Goal: Information Seeking & Learning: Learn about a topic

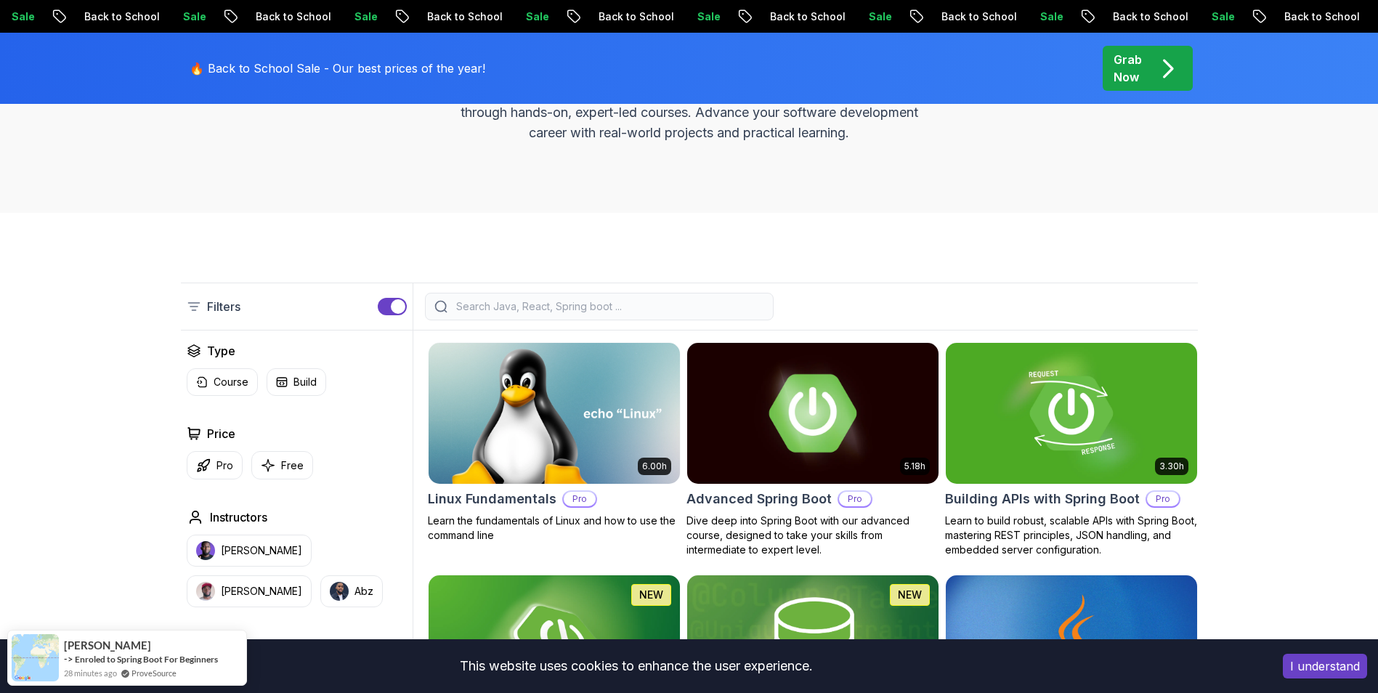
click at [857, 411] on img at bounding box center [813, 412] width 264 height 147
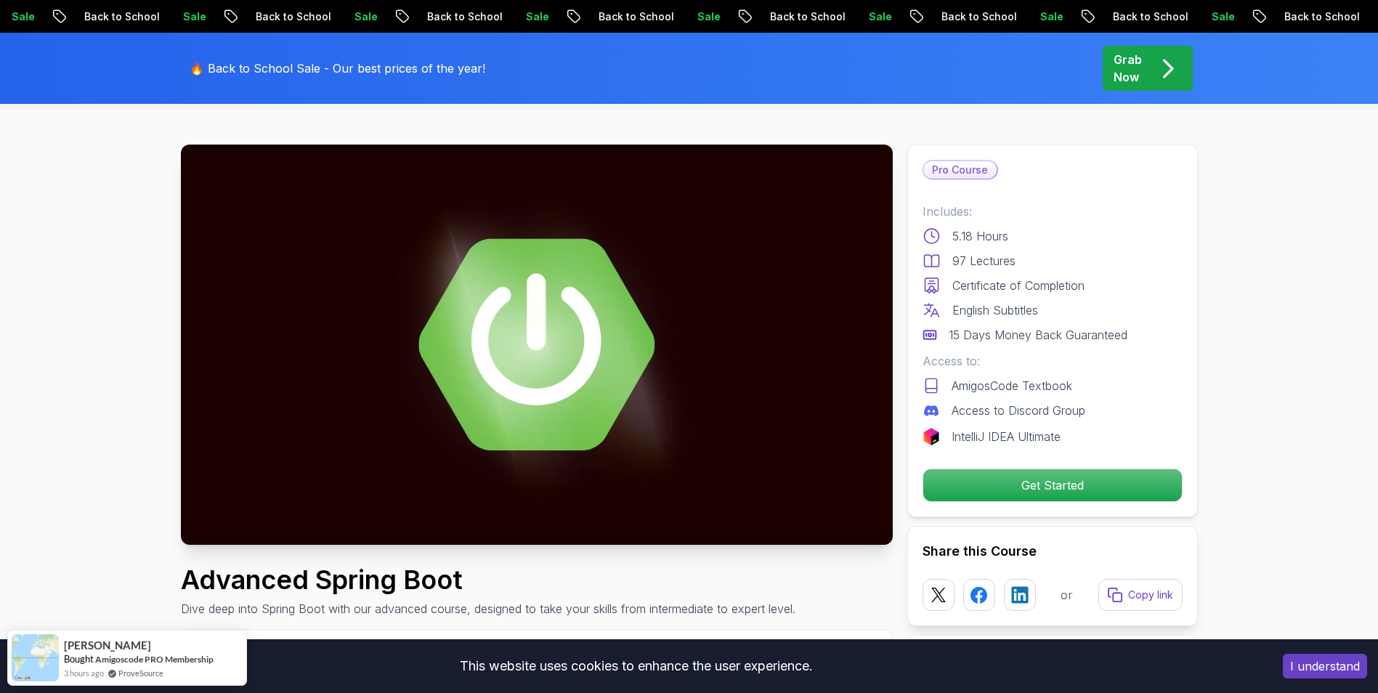
scroll to position [73, 0]
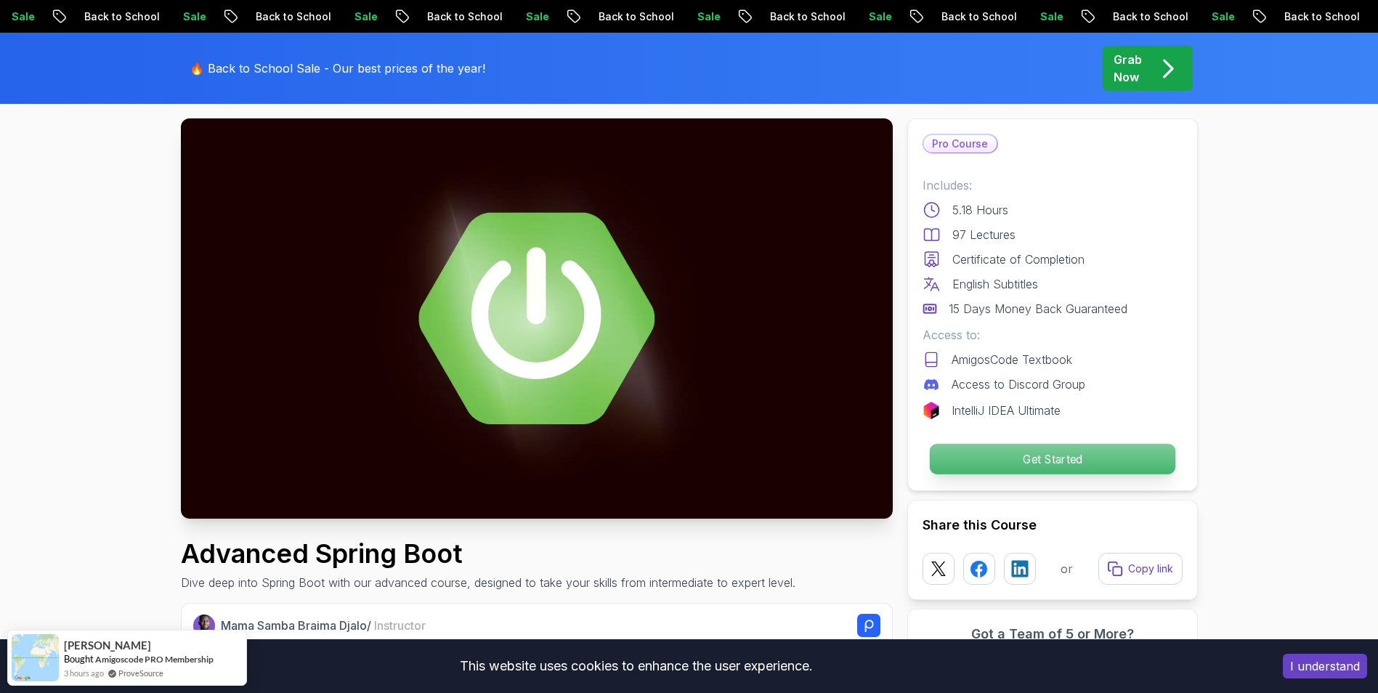
click at [977, 458] on p "Get Started" at bounding box center [1052, 459] width 246 height 31
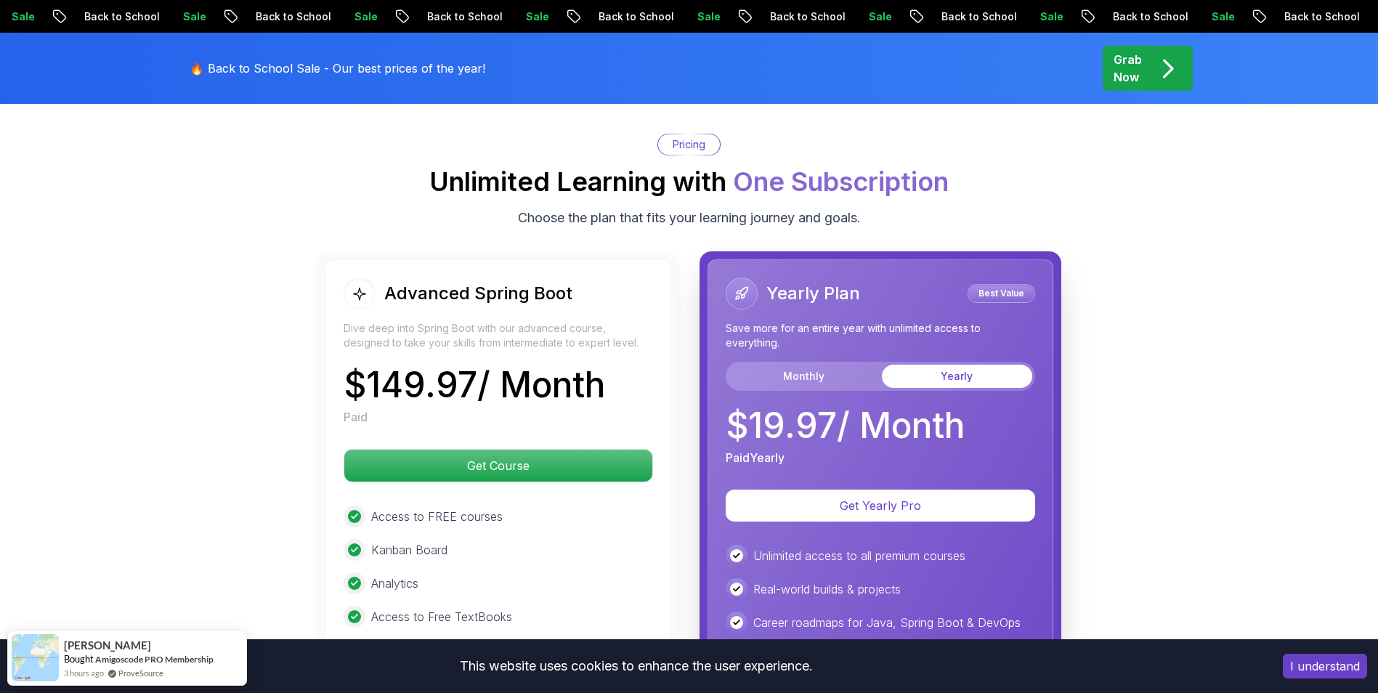
scroll to position [3170, 0]
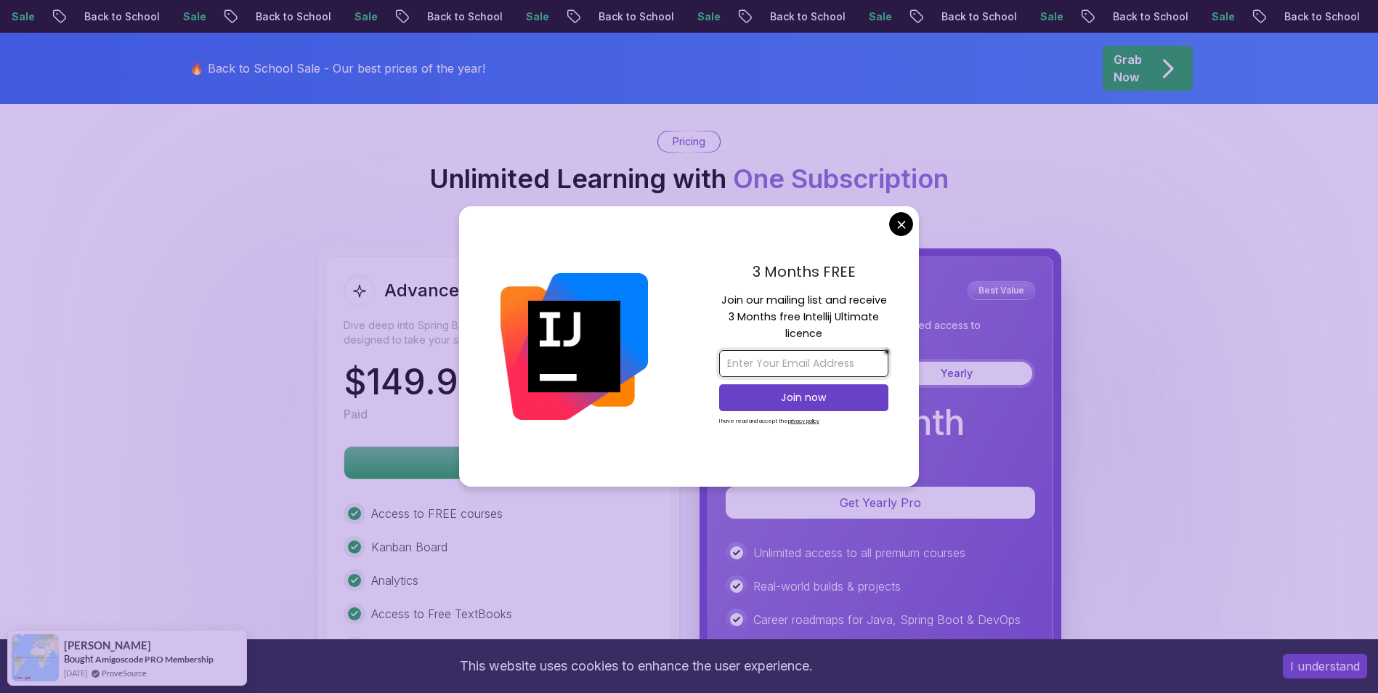
click at [836, 359] on input "email" at bounding box center [803, 363] width 169 height 27
type input "muxriddinbardiyev955@gmail.com"
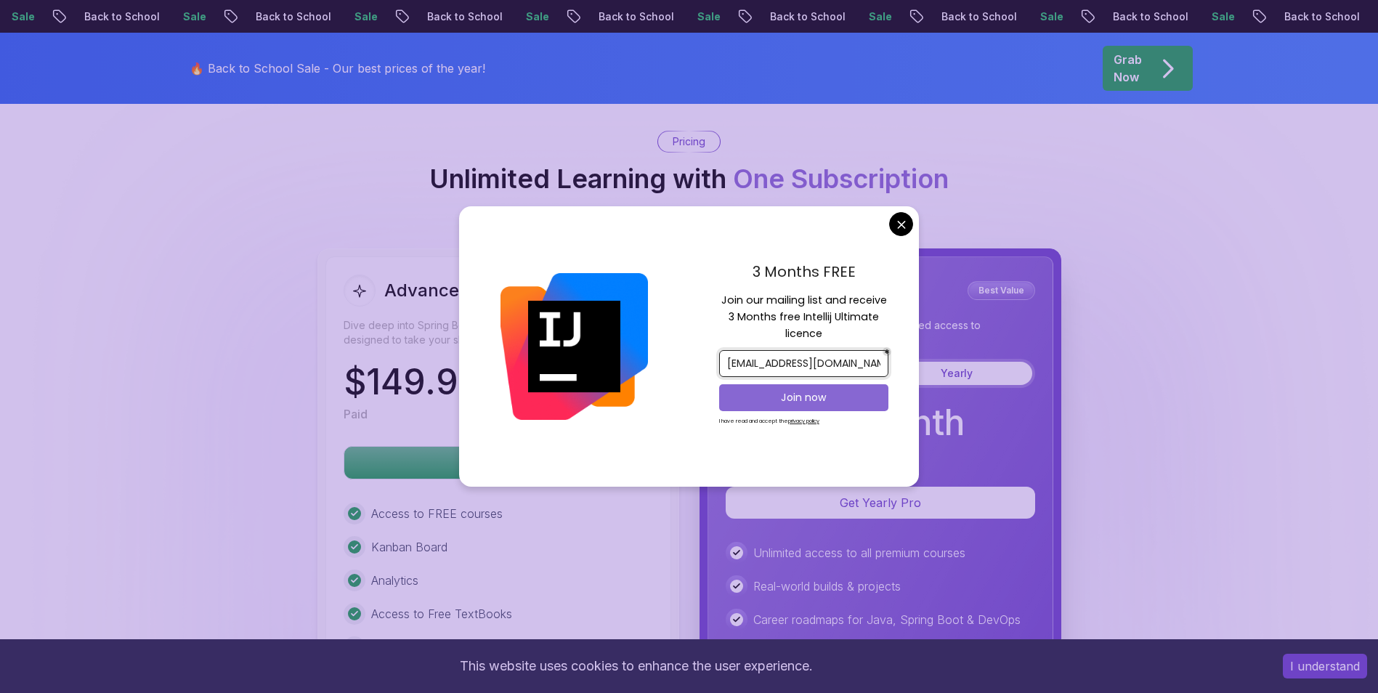
click at [806, 401] on p "Join now" at bounding box center [803, 397] width 137 height 15
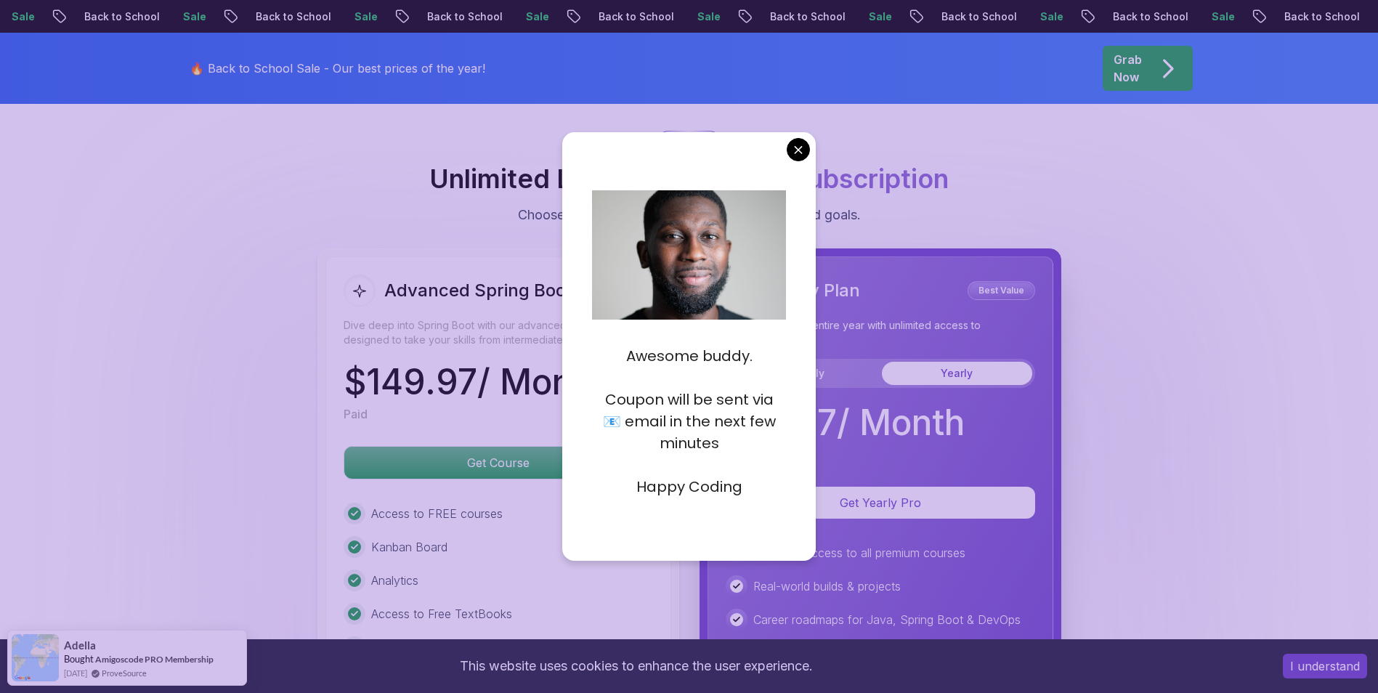
click at [758, 445] on p "Coupon will be sent via 📧 email in the next few minutes" at bounding box center [689, 421] width 194 height 65
click at [734, 477] on p "Happy Coding" at bounding box center [689, 487] width 194 height 22
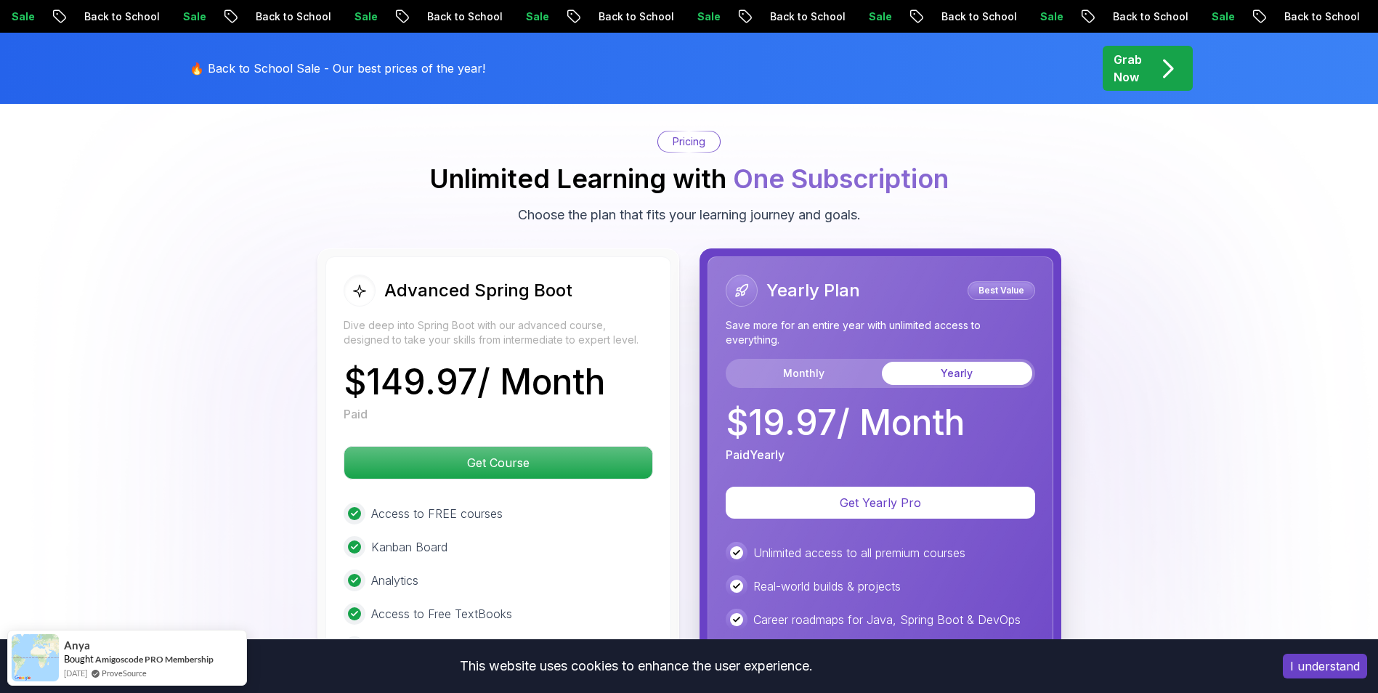
click at [793, 148] on body "Sale Back to School Sale Back to School Sale Back to School Sale Back to School…" at bounding box center [689, 155] width 1378 height 6650
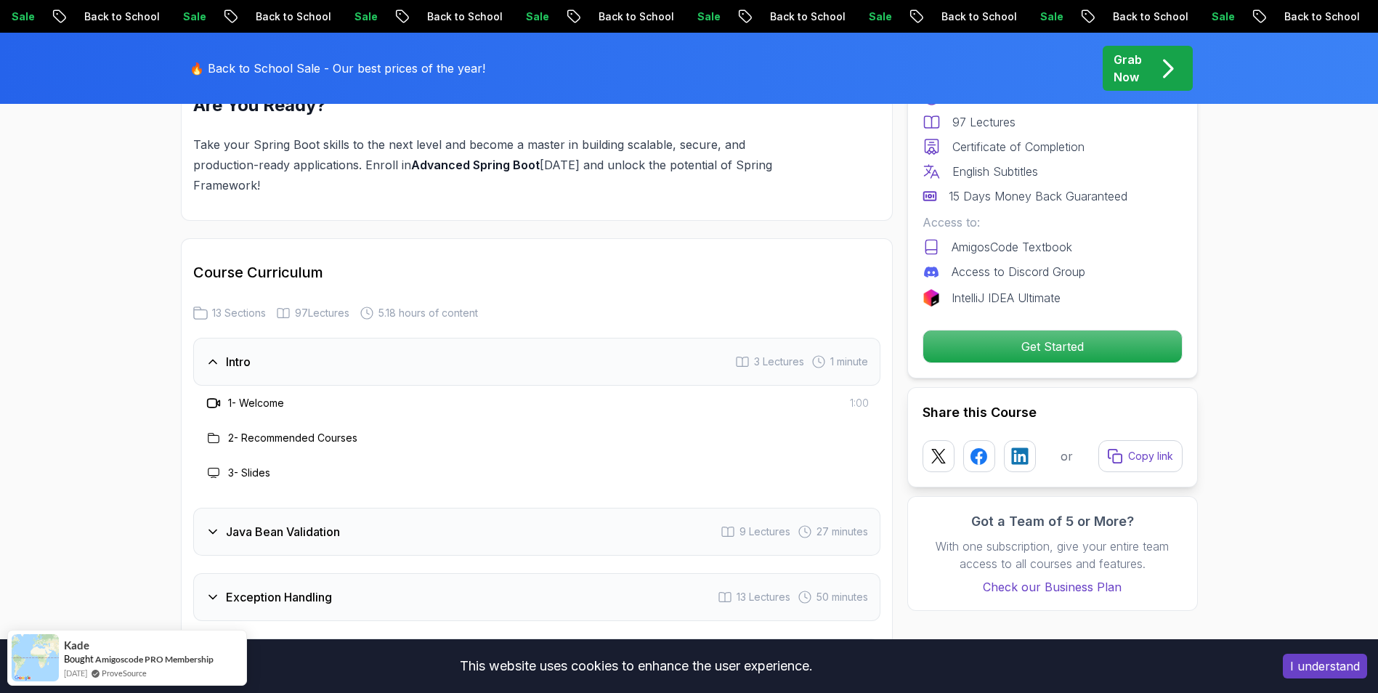
scroll to position [1790, 0]
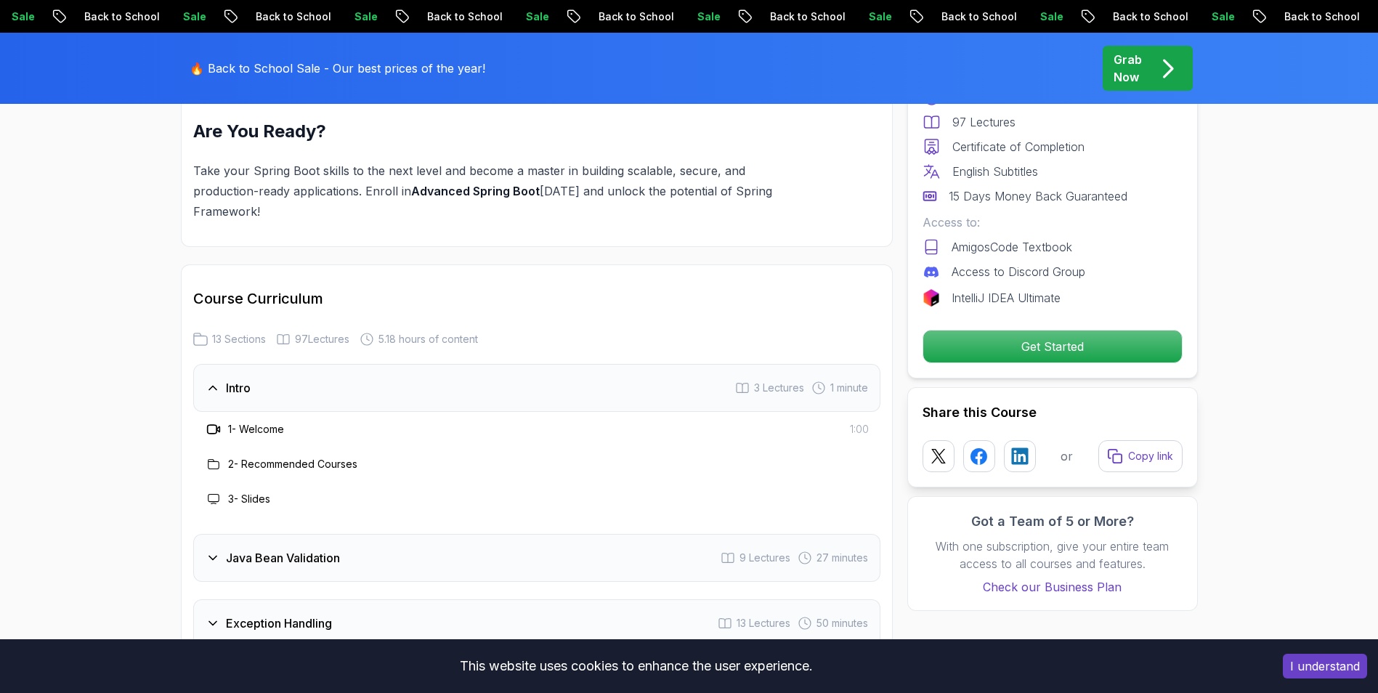
click at [277, 422] on h3 "1 - Welcome" at bounding box center [256, 429] width 56 height 15
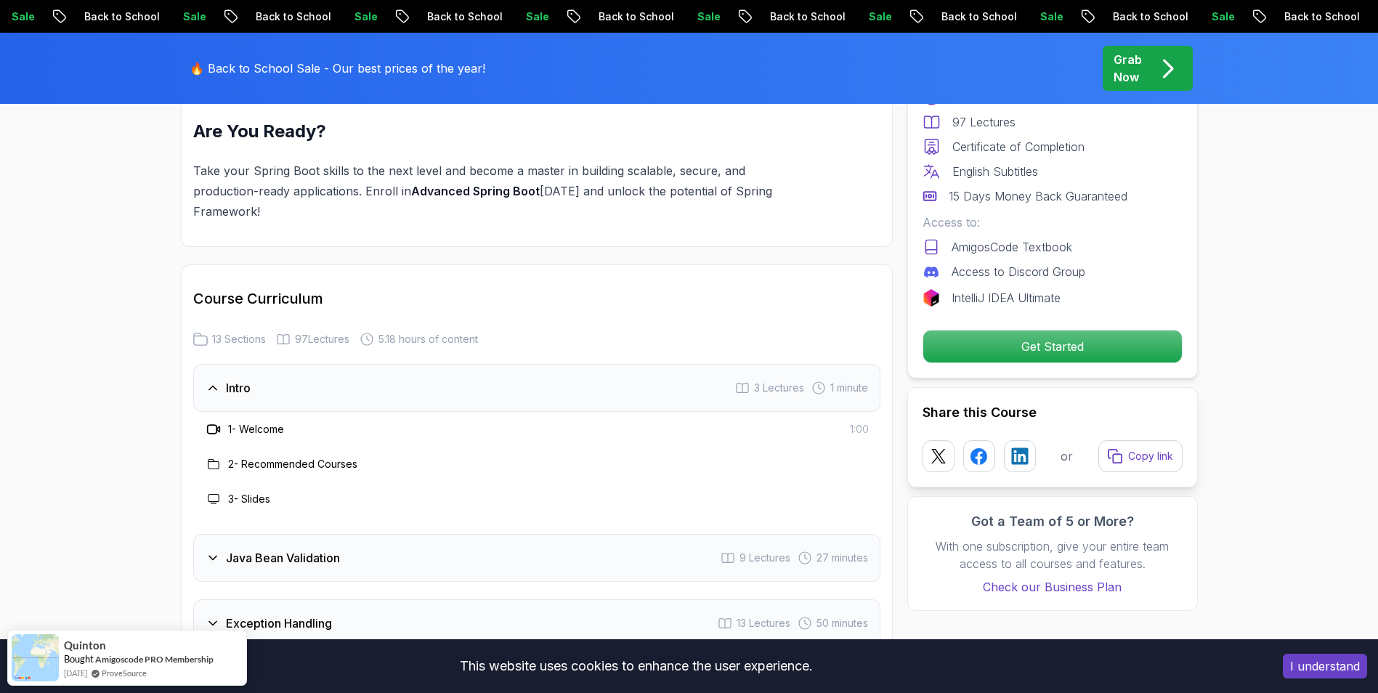
click at [248, 492] on h3 "3 - Slides" at bounding box center [249, 499] width 42 height 15
click at [280, 457] on h3 "2 - Recommended Courses" at bounding box center [292, 464] width 129 height 15
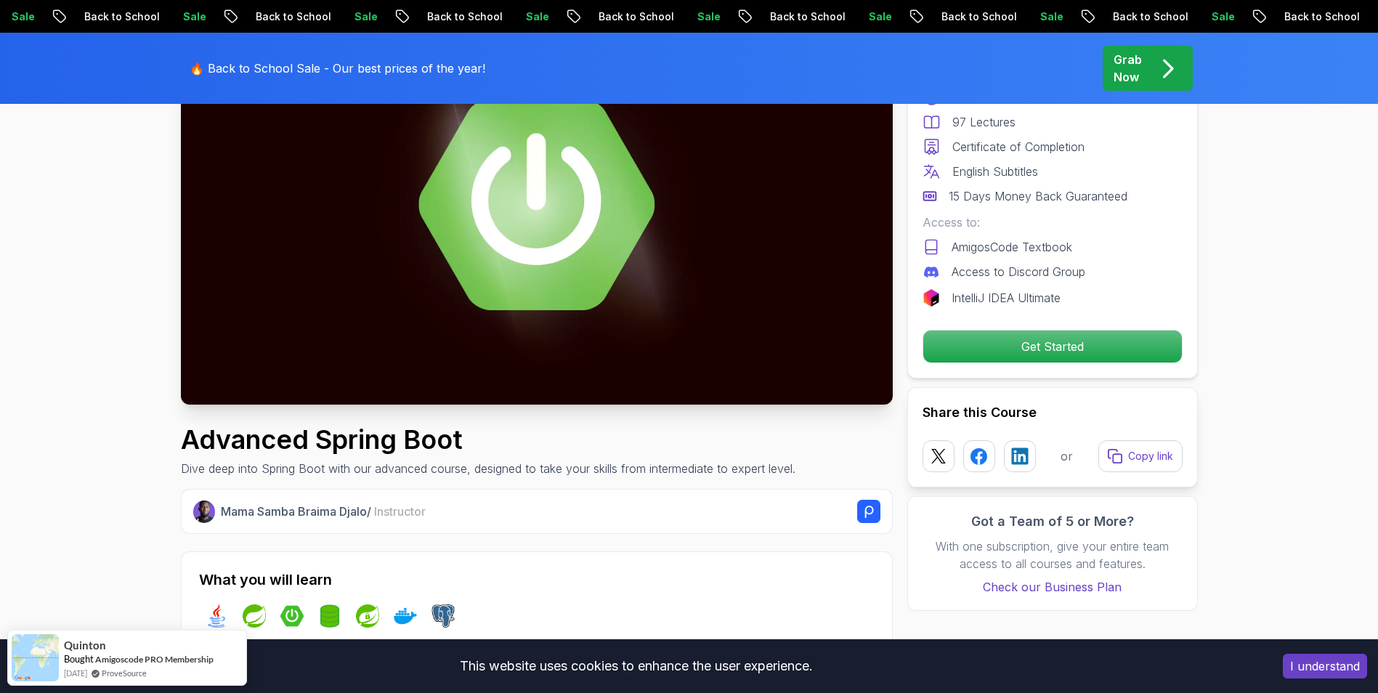
scroll to position [0, 0]
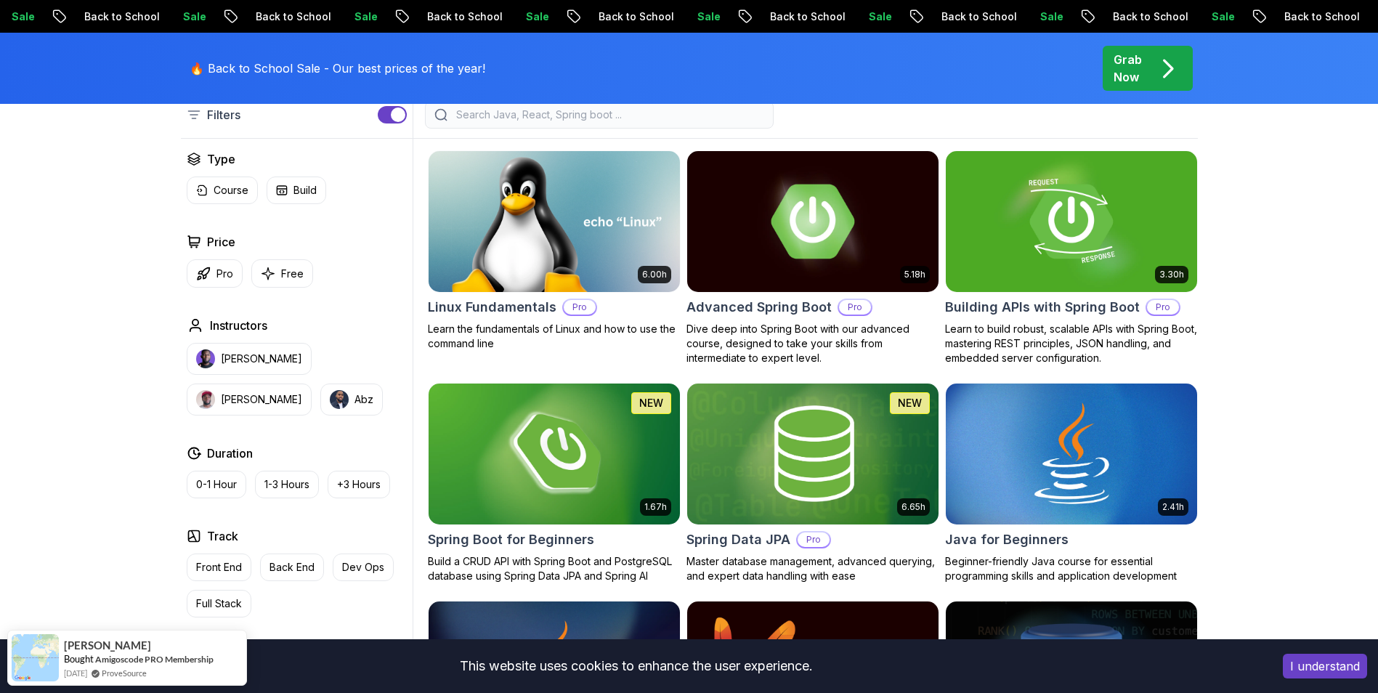
scroll to position [436, 0]
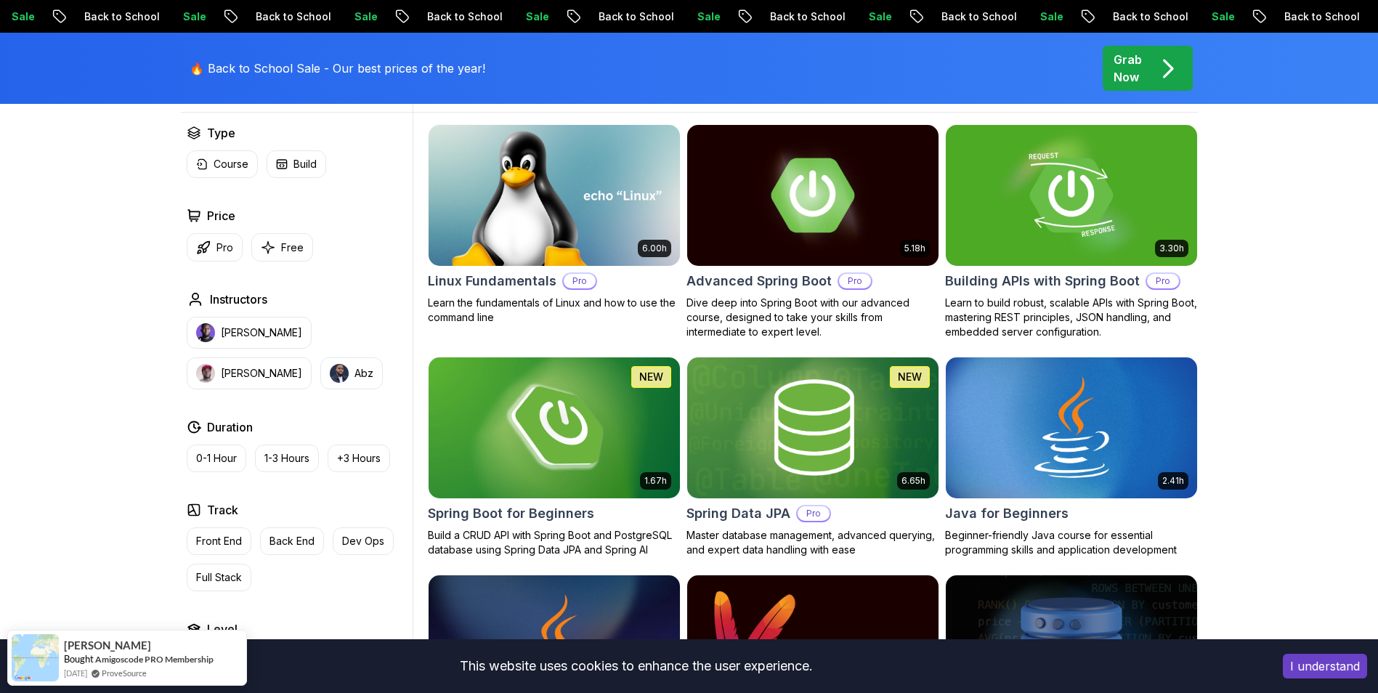
click at [588, 447] on img at bounding box center [554, 427] width 264 height 147
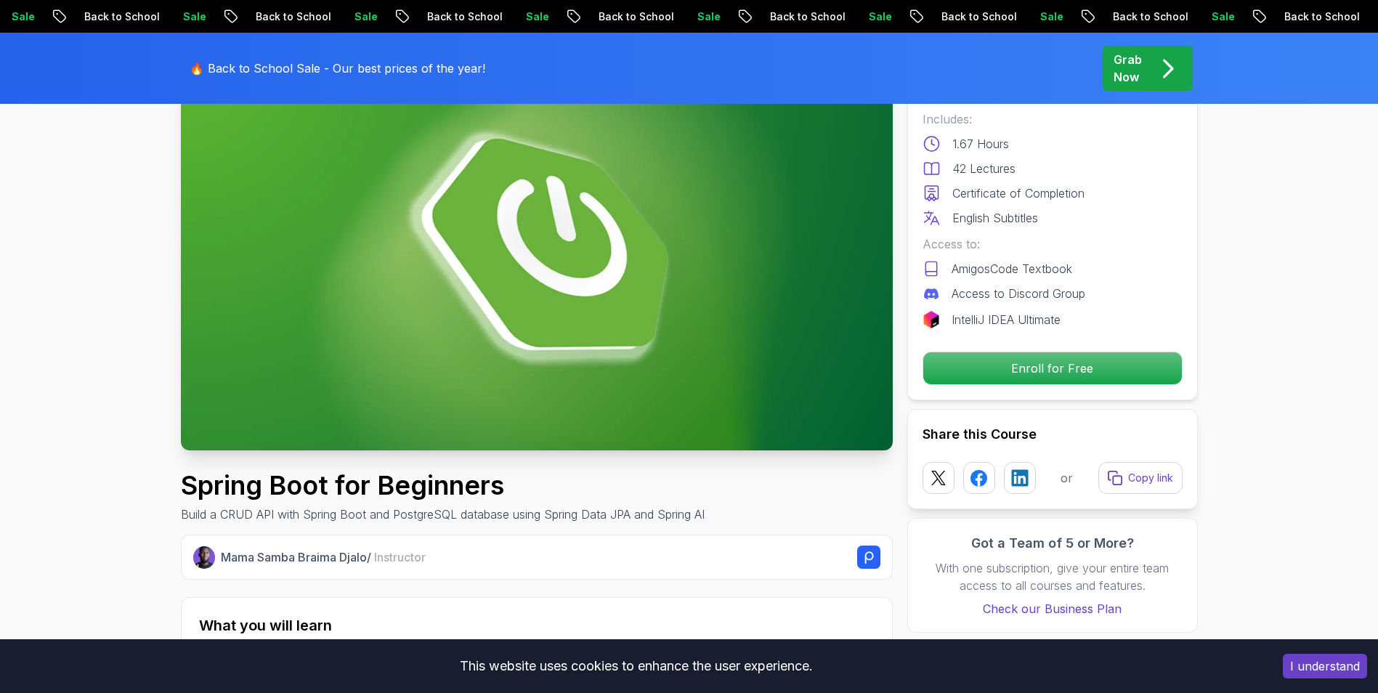
scroll to position [145, 0]
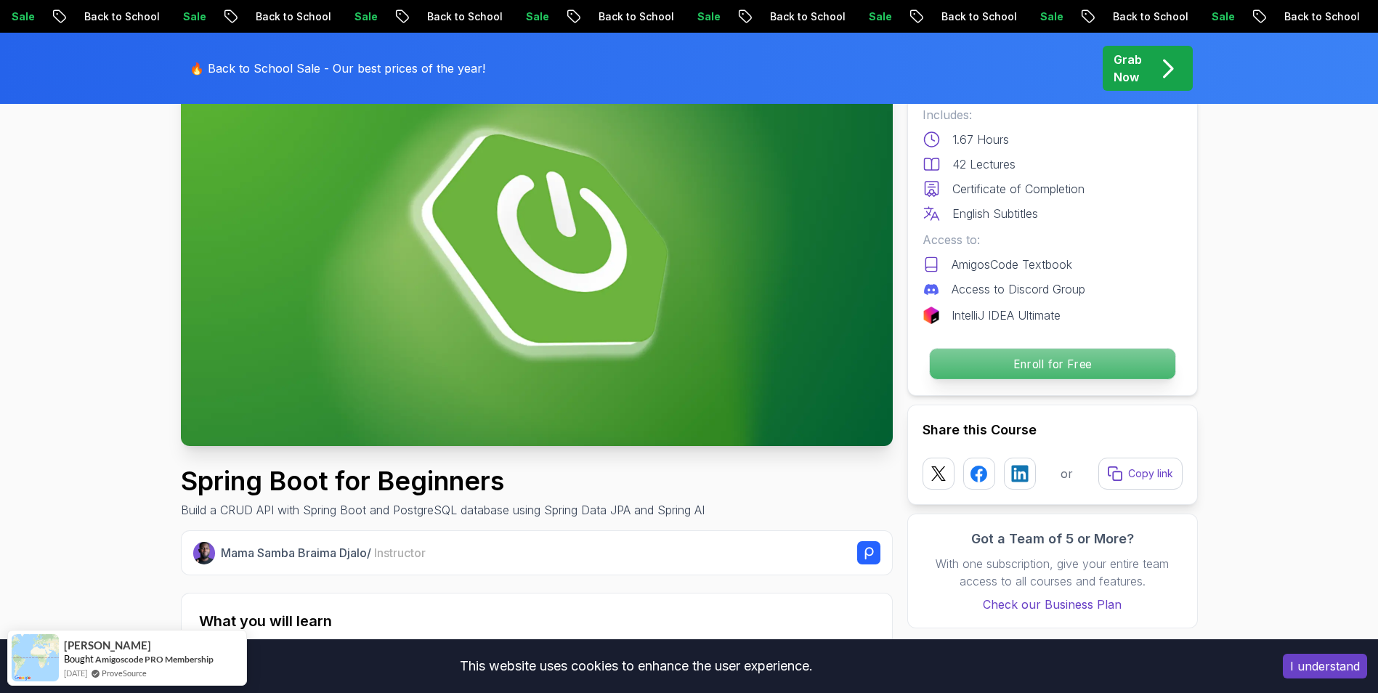
click at [968, 373] on p "Enroll for Free" at bounding box center [1052, 364] width 246 height 31
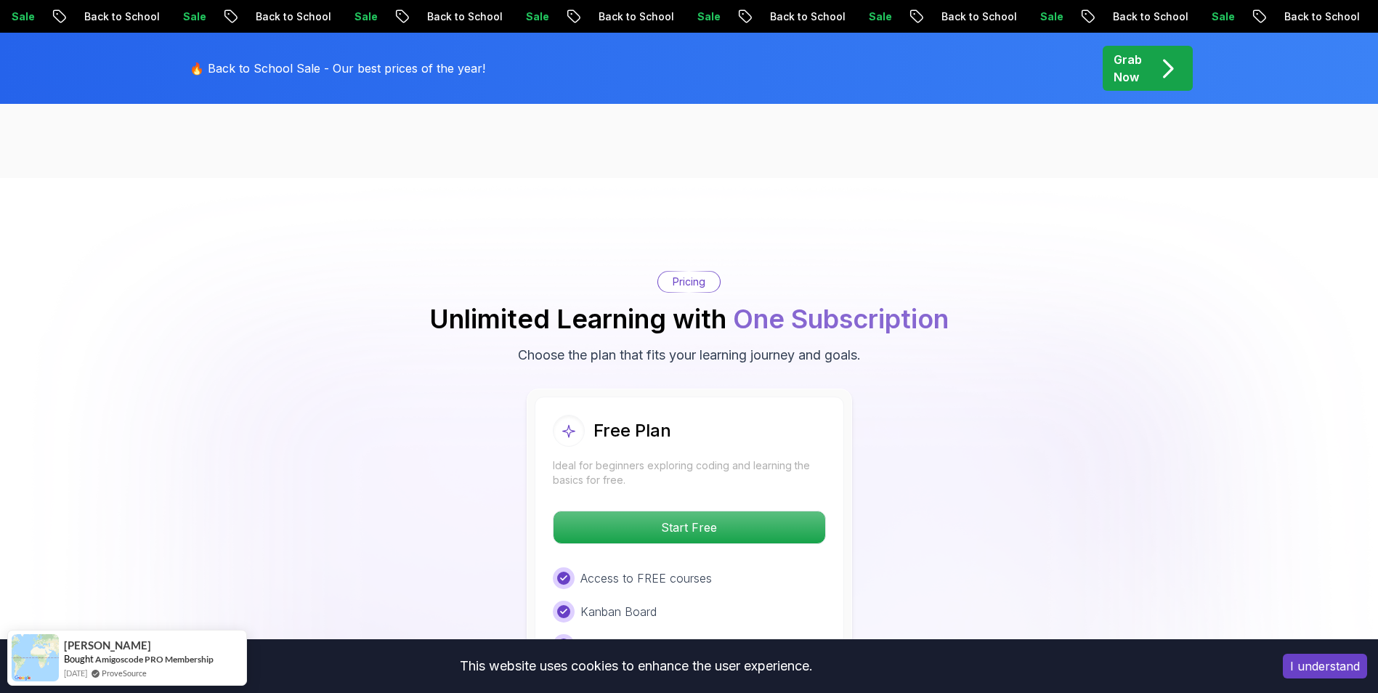
scroll to position [2956, 0]
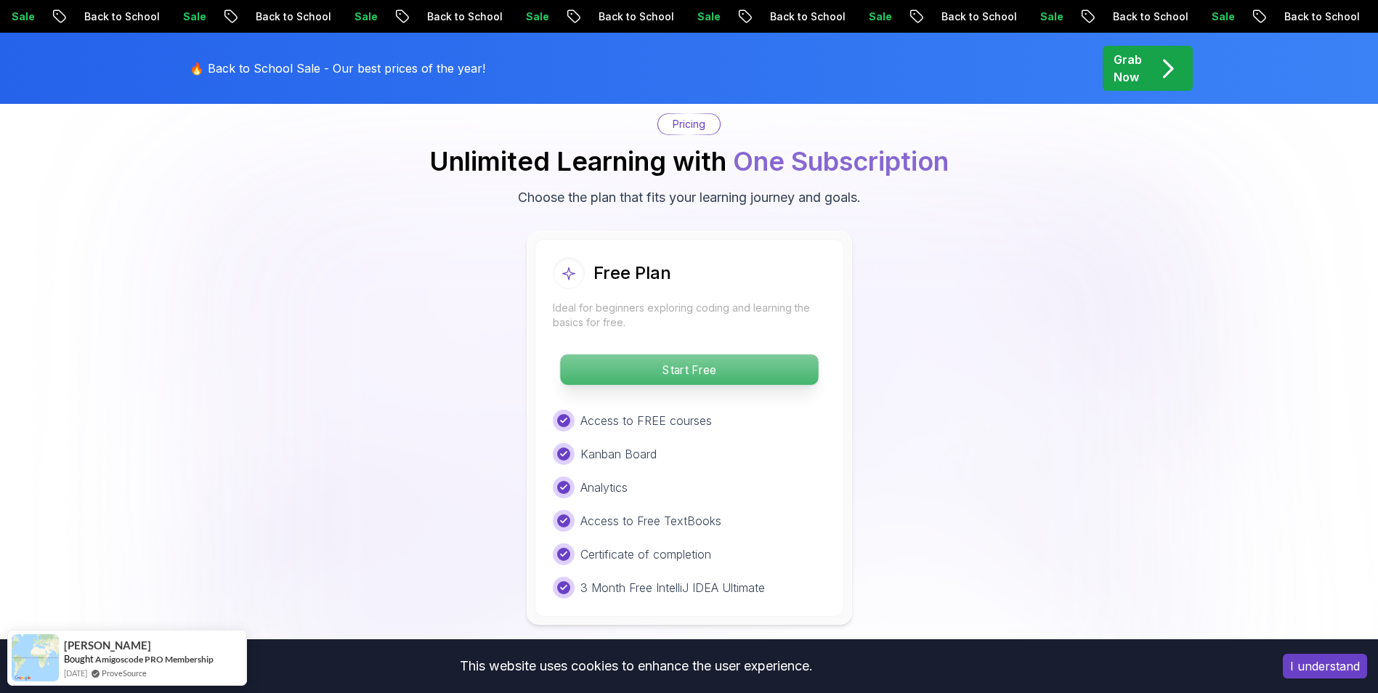
click at [681, 362] on p "Start Free" at bounding box center [689, 369] width 258 height 31
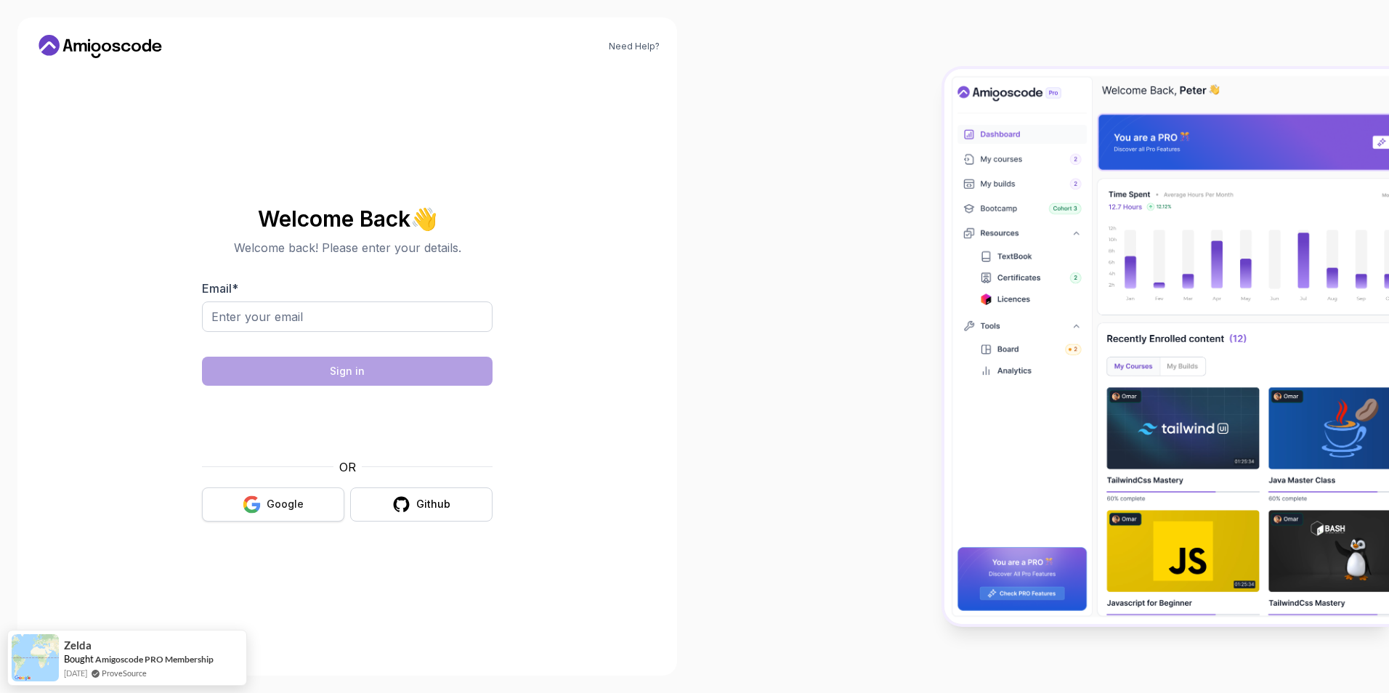
click at [275, 498] on div "Google" at bounding box center [285, 504] width 37 height 15
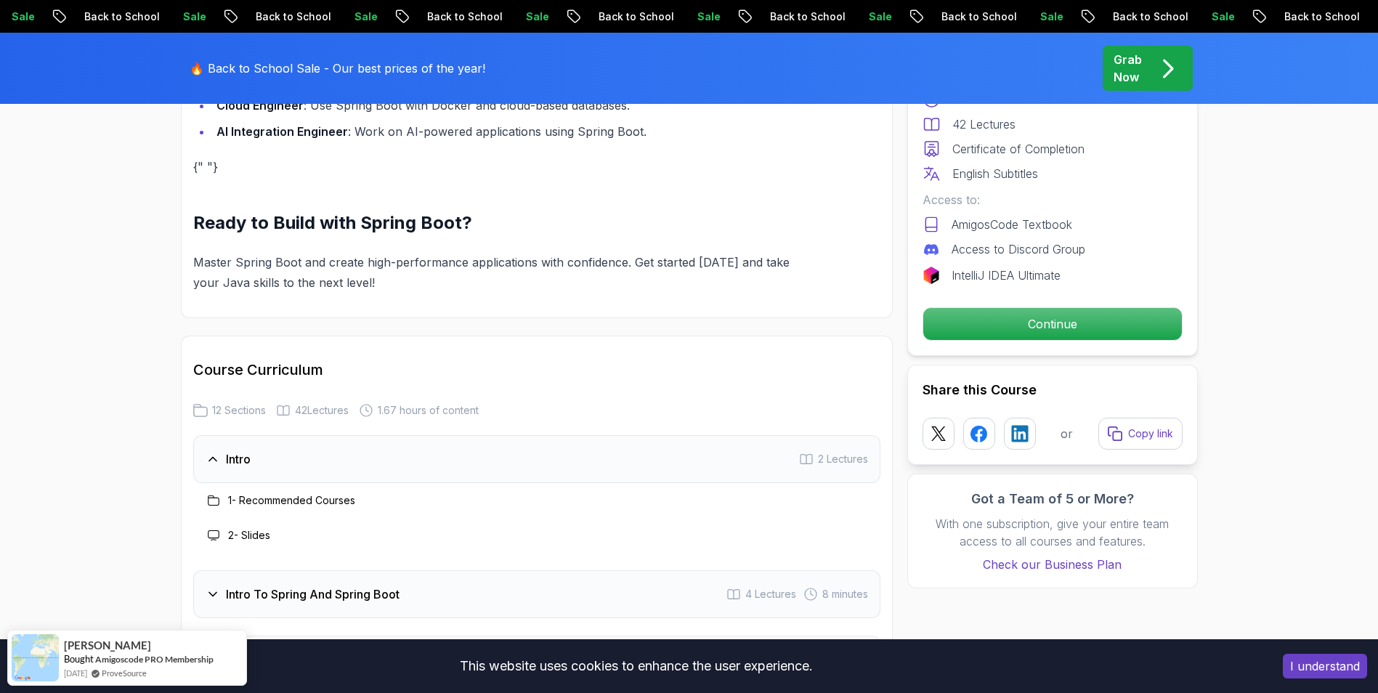
scroll to position [1671, 0]
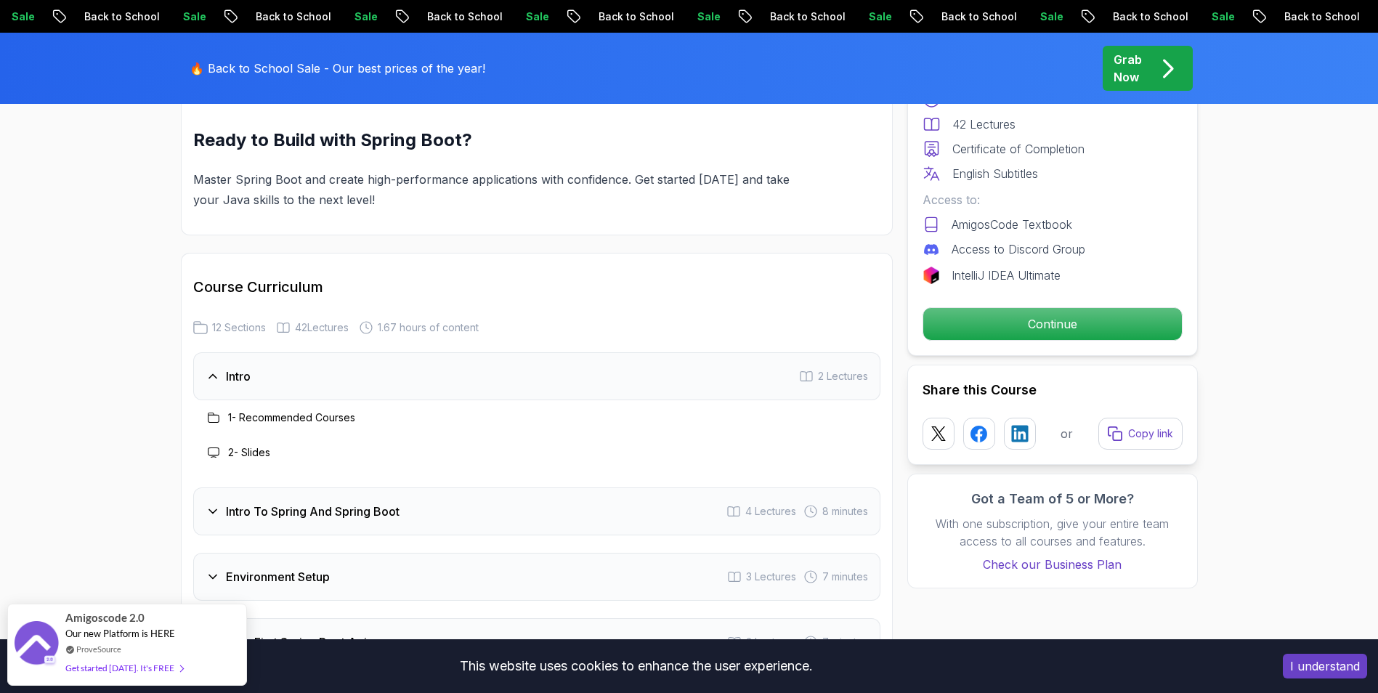
click at [272, 410] on h3 "1 - Recommended Courses" at bounding box center [291, 417] width 127 height 15
click at [246, 445] on h3 "2 - Slides" at bounding box center [249, 452] width 42 height 15
click at [213, 504] on icon at bounding box center [213, 511] width 15 height 15
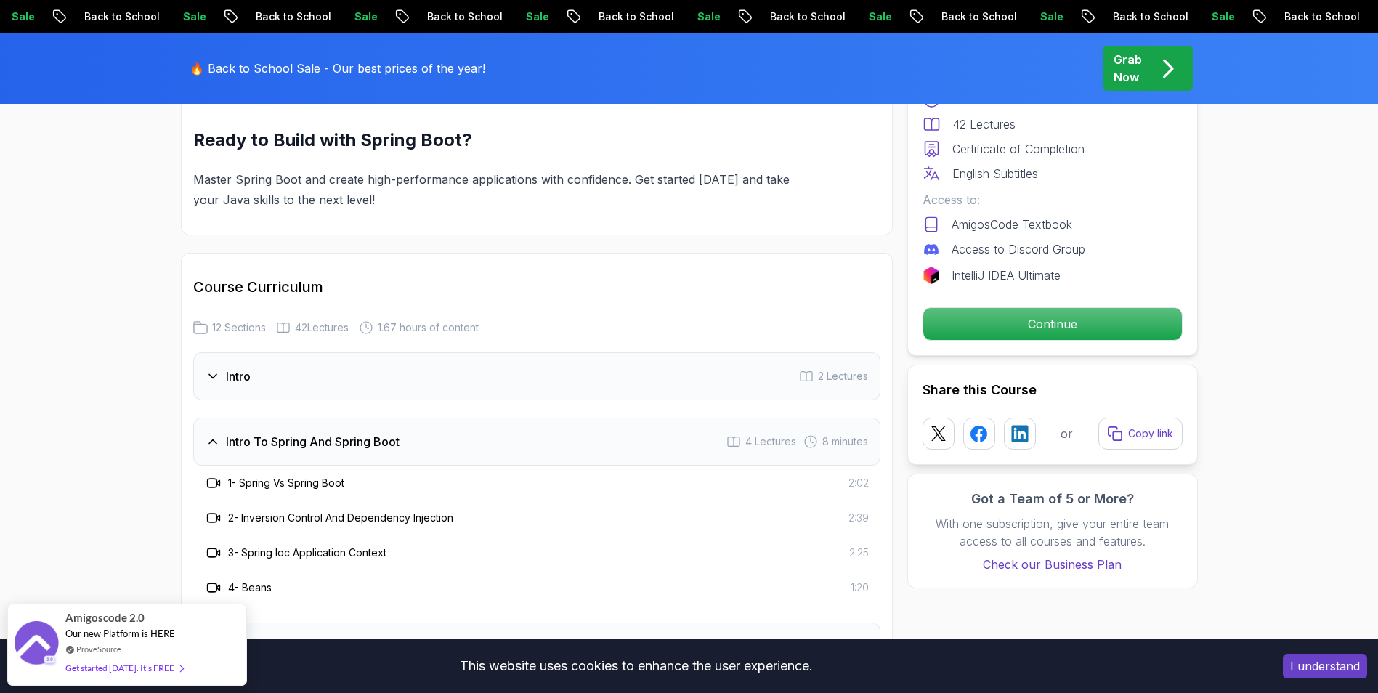
click at [217, 481] on icon at bounding box center [217, 483] width 3 height 5
click at [263, 476] on h3 "1 - Spring Vs Spring Boot" at bounding box center [286, 483] width 116 height 15
drag, startPoint x: 263, startPoint y: 463, endPoint x: 293, endPoint y: 498, distance: 46.3
click at [293, 511] on h3 "2 - Inversion Control And Dependency Injection" at bounding box center [340, 518] width 225 height 15
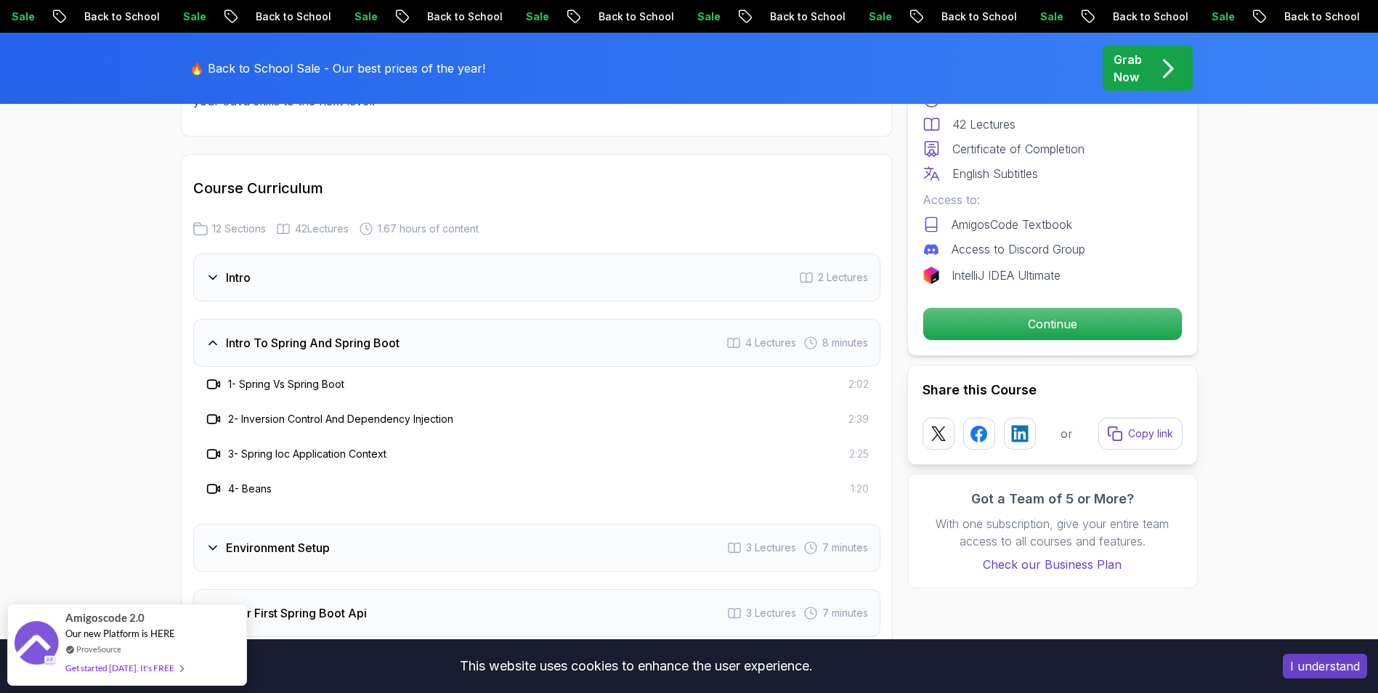
scroll to position [1816, 0]
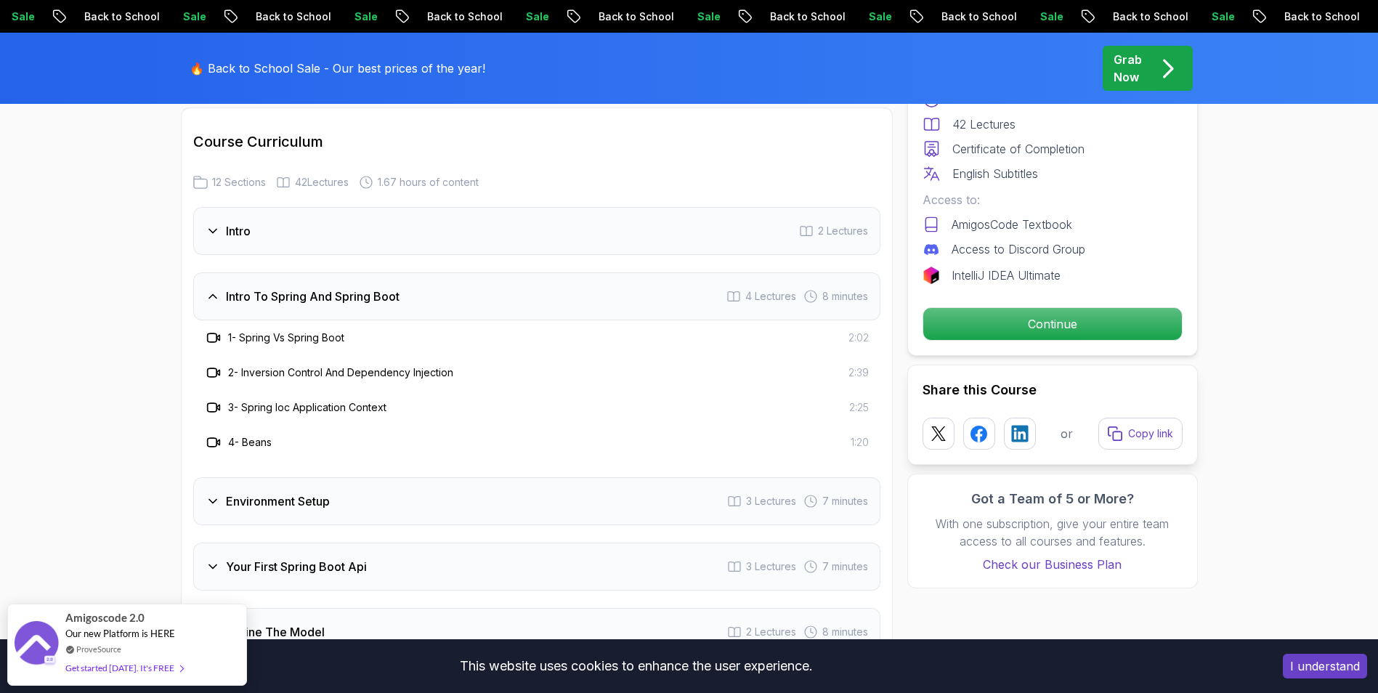
click at [216, 438] on icon at bounding box center [211, 442] width 9 height 9
click at [261, 435] on h3 "4 - Beans" at bounding box center [250, 442] width 44 height 15
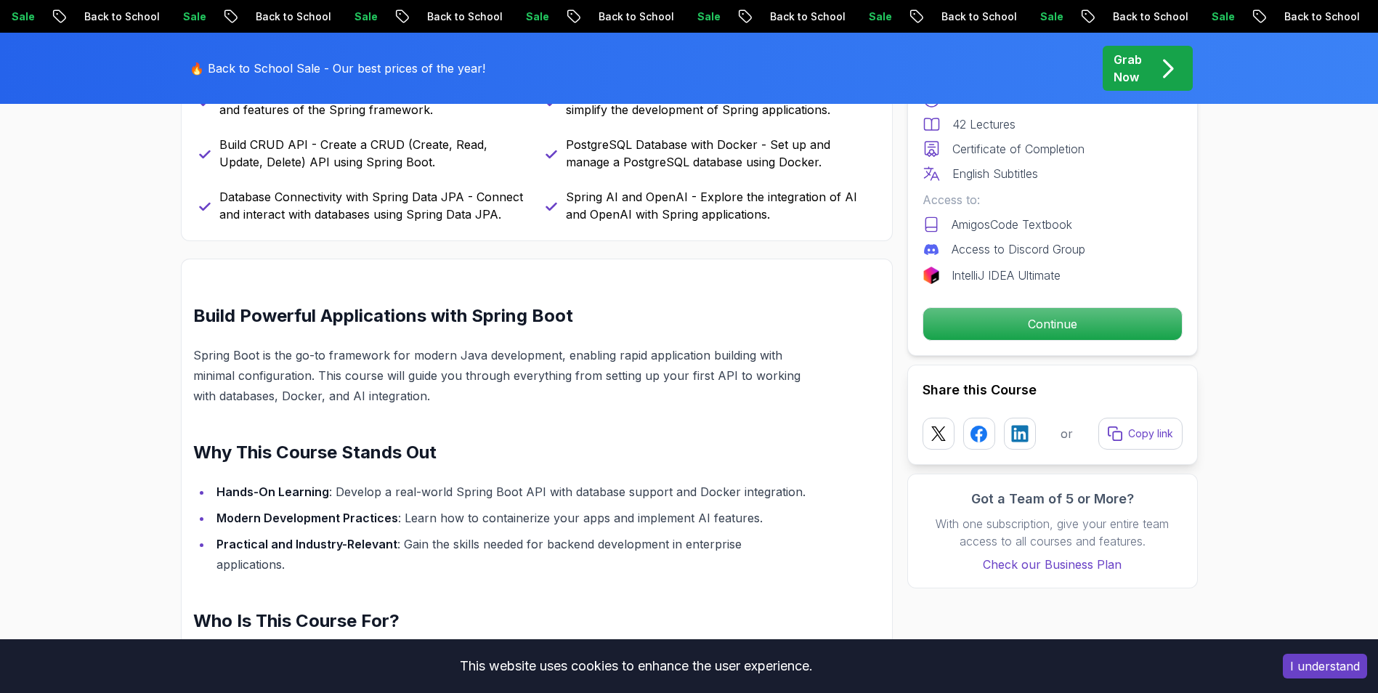
scroll to position [799, 0]
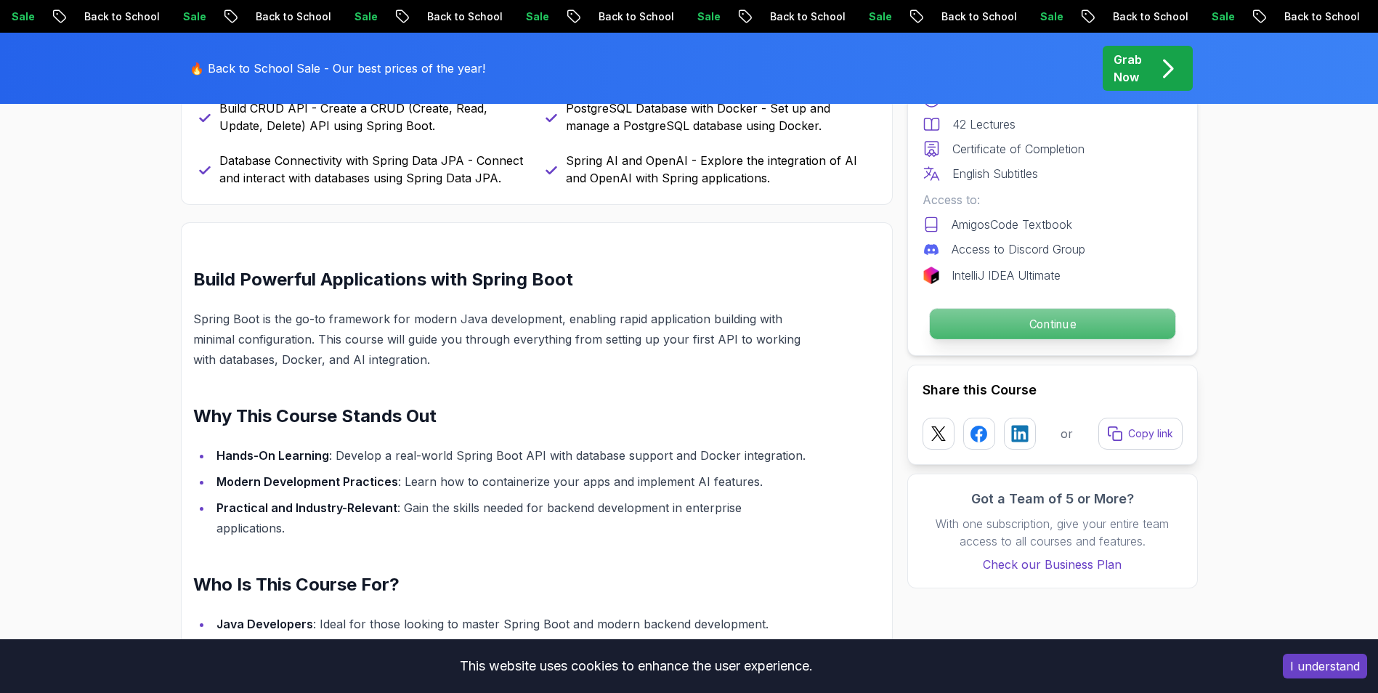
click at [966, 333] on p "Continue" at bounding box center [1052, 324] width 246 height 31
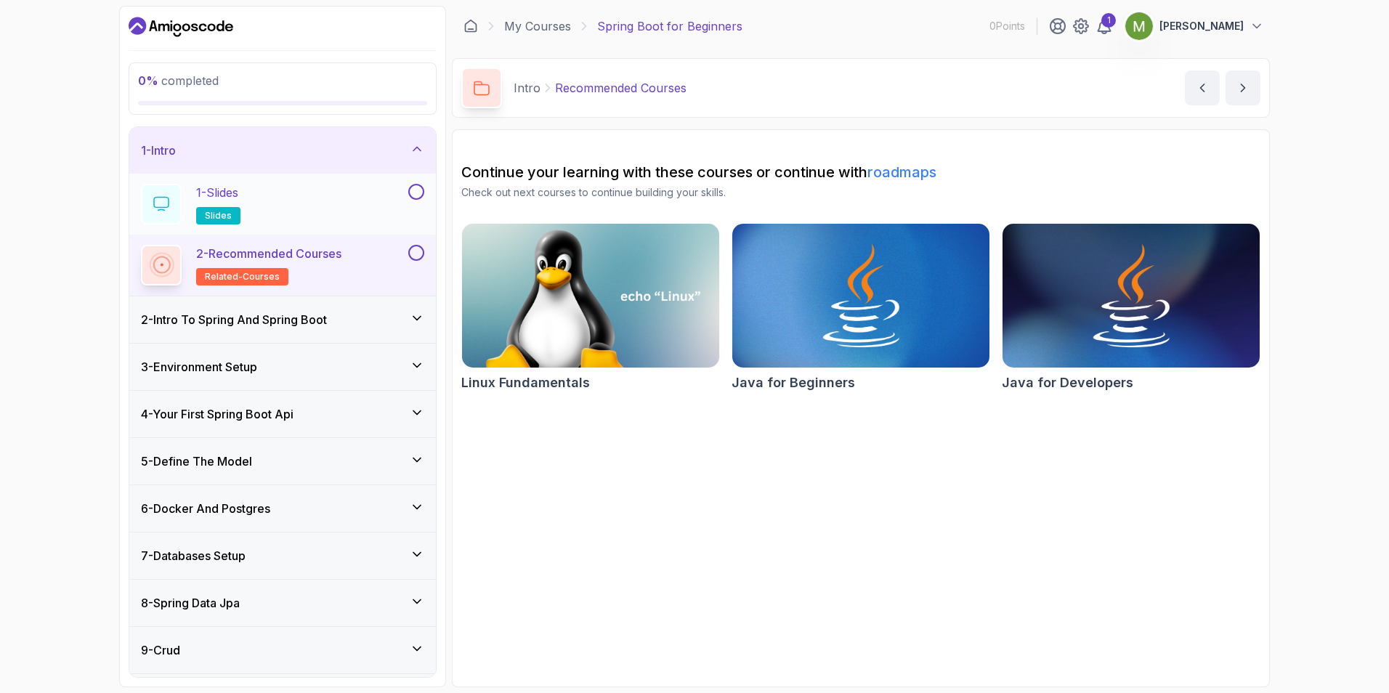
click at [229, 216] on span "slides" at bounding box center [218, 216] width 27 height 12
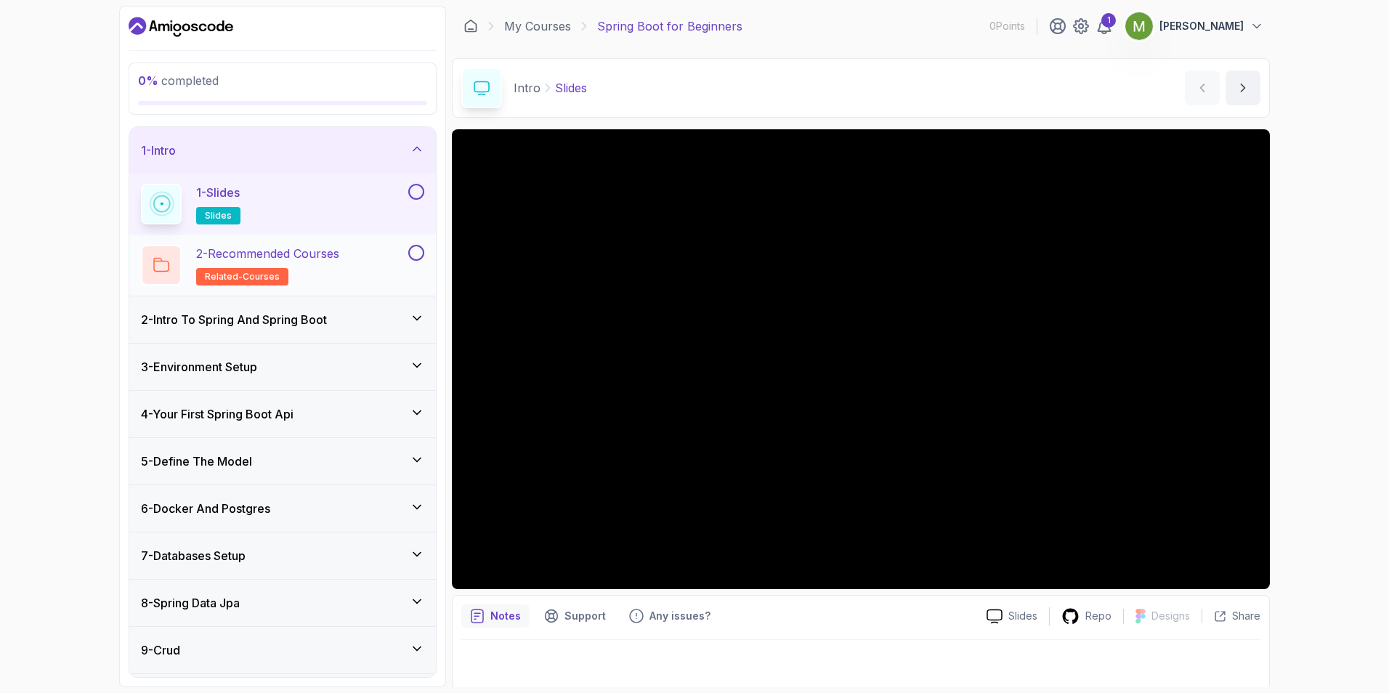
click at [217, 268] on p "related-courses" at bounding box center [242, 276] width 92 height 17
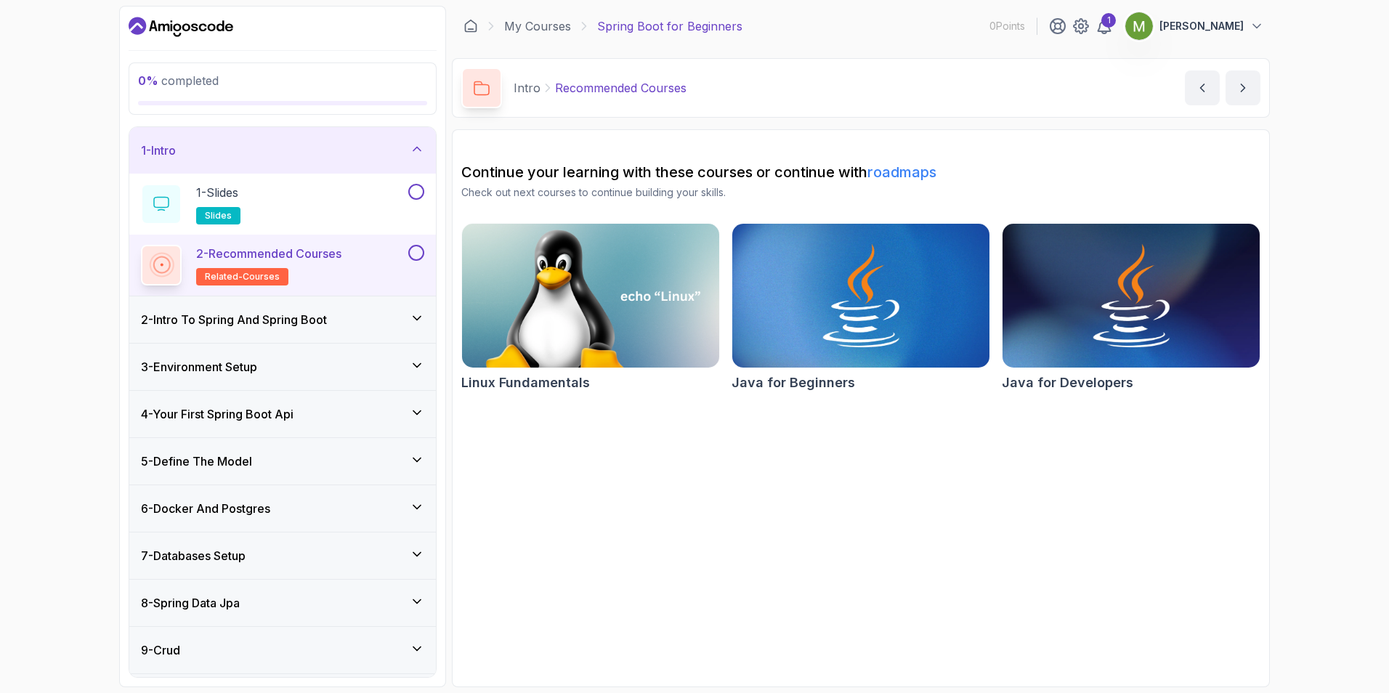
click at [235, 314] on h3 "2 - Intro To Spring And Spring Boot" at bounding box center [234, 319] width 186 height 17
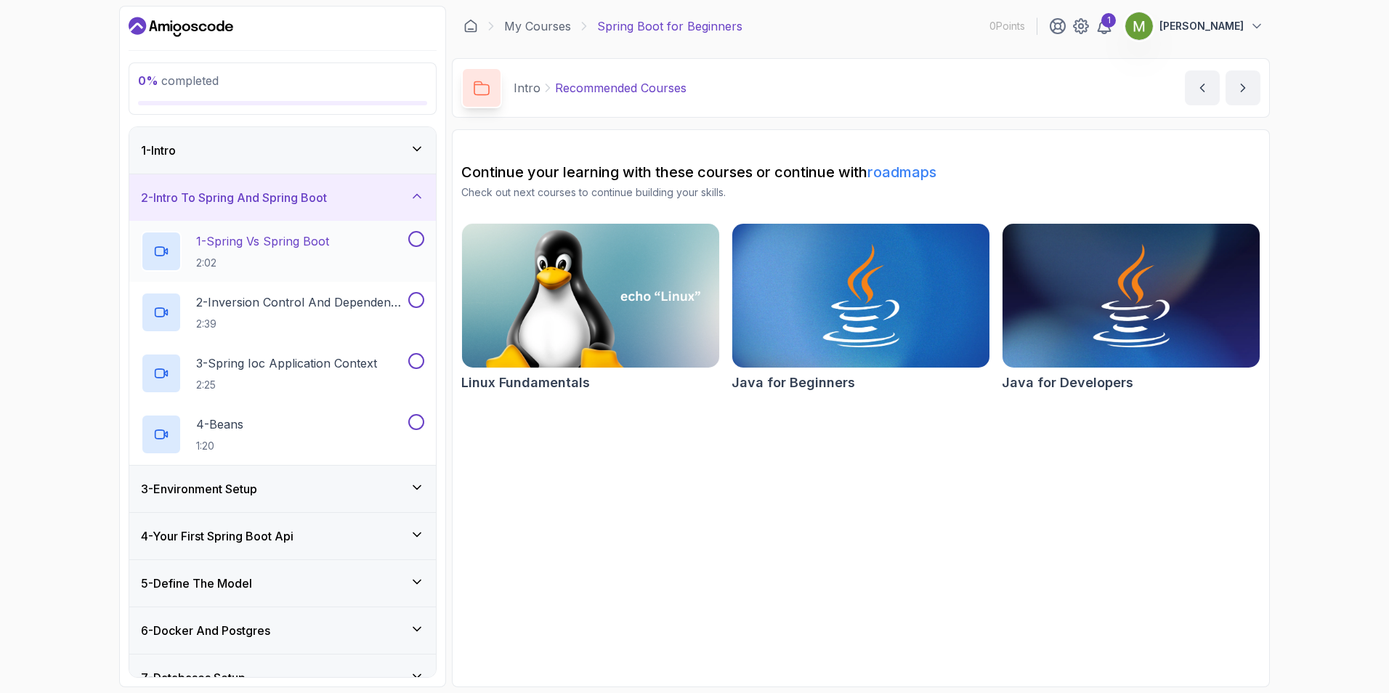
click at [223, 262] on p "2:02" at bounding box center [262, 263] width 133 height 15
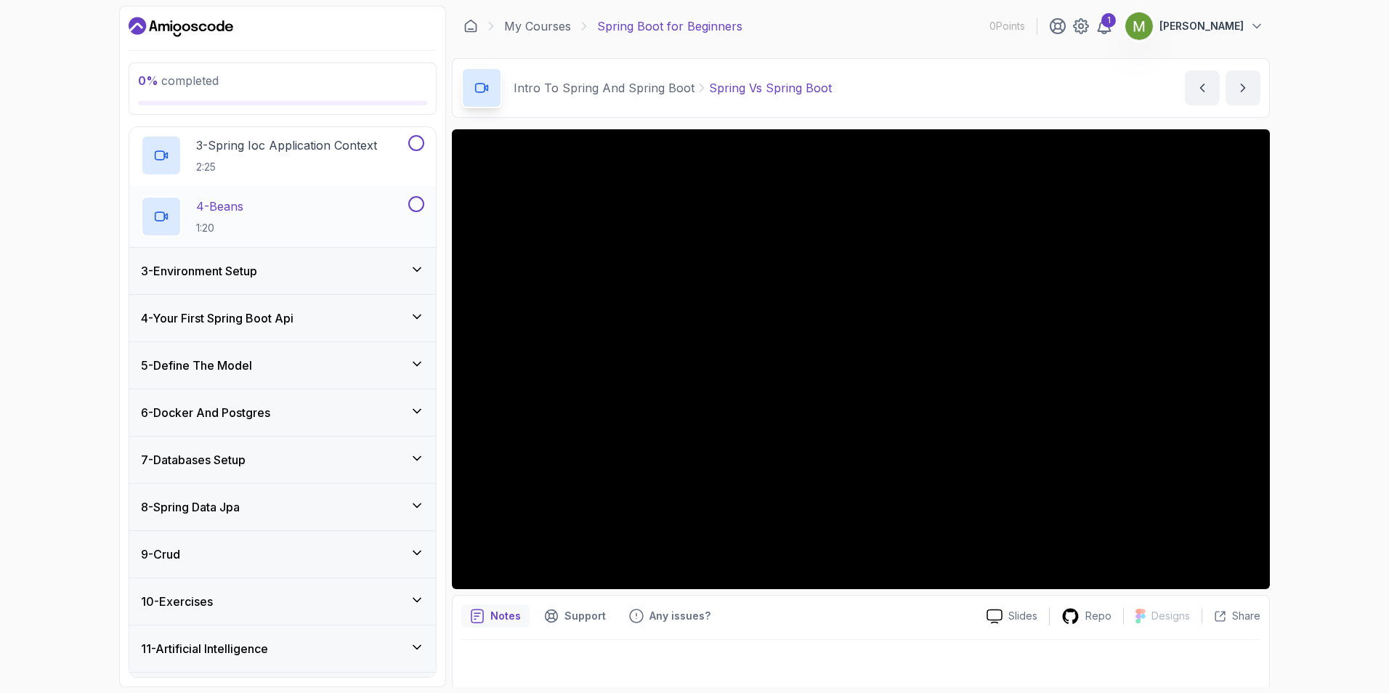
scroll to position [260, 0]
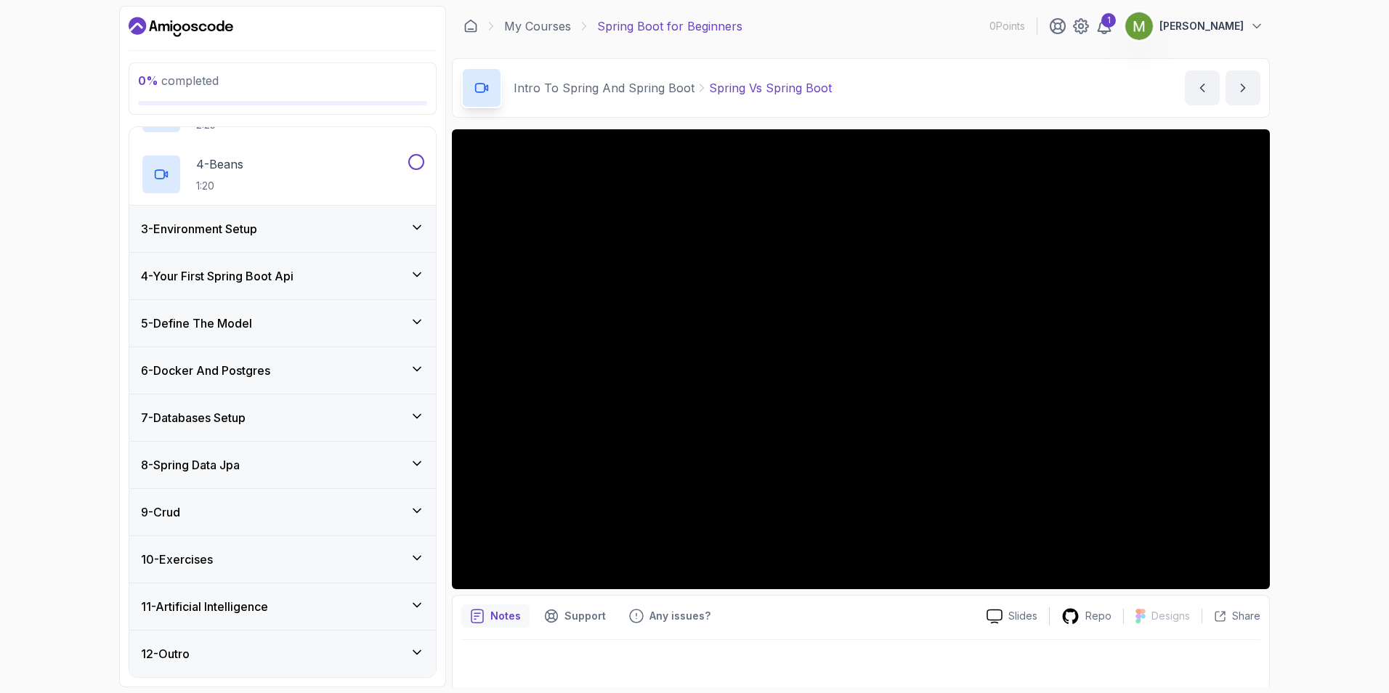
click at [174, 506] on h3 "9 - Crud" at bounding box center [160, 511] width 39 height 17
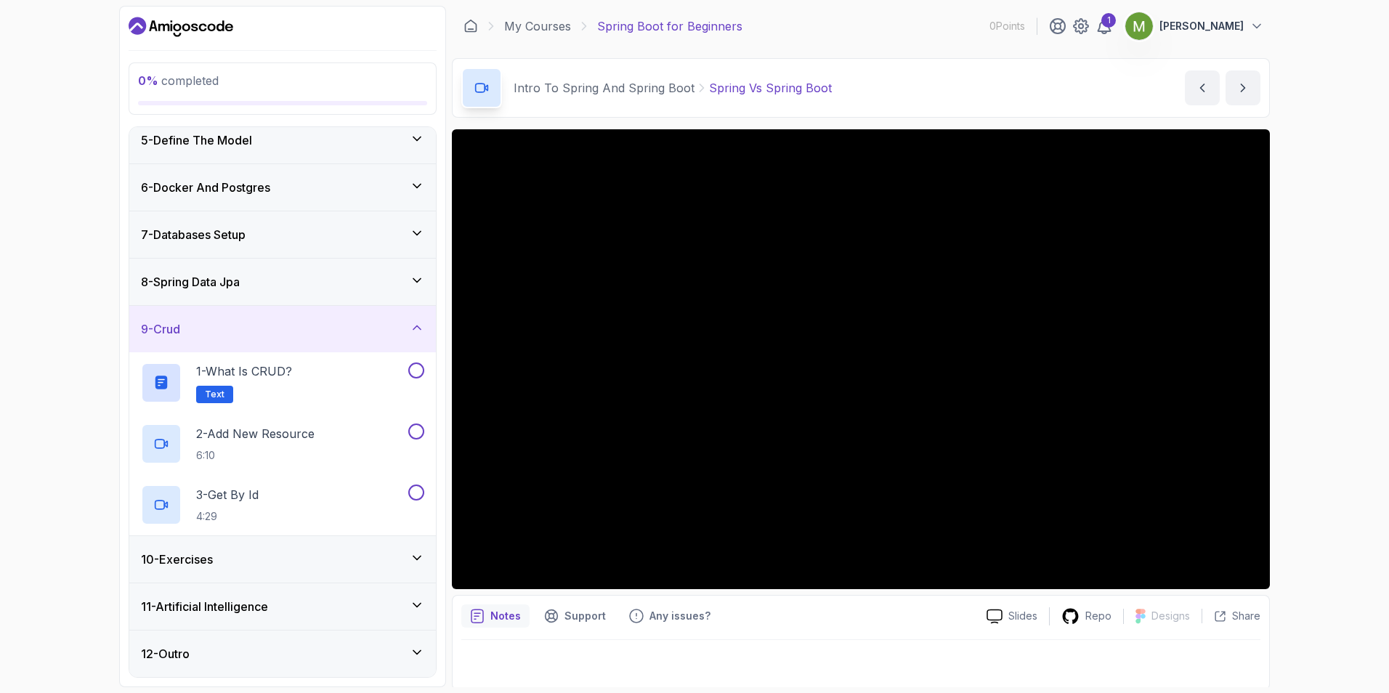
scroll to position [0, 0]
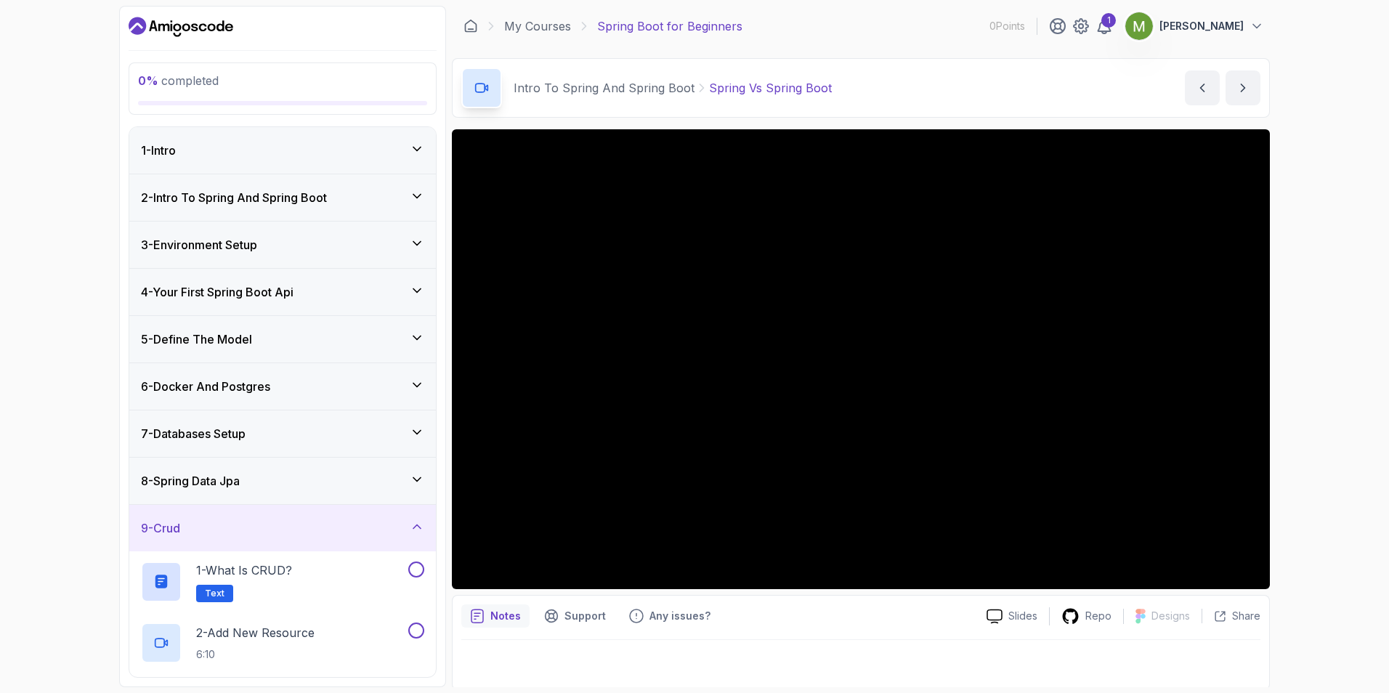
click at [338, 166] on div "1 - Intro" at bounding box center [282, 150] width 307 height 46
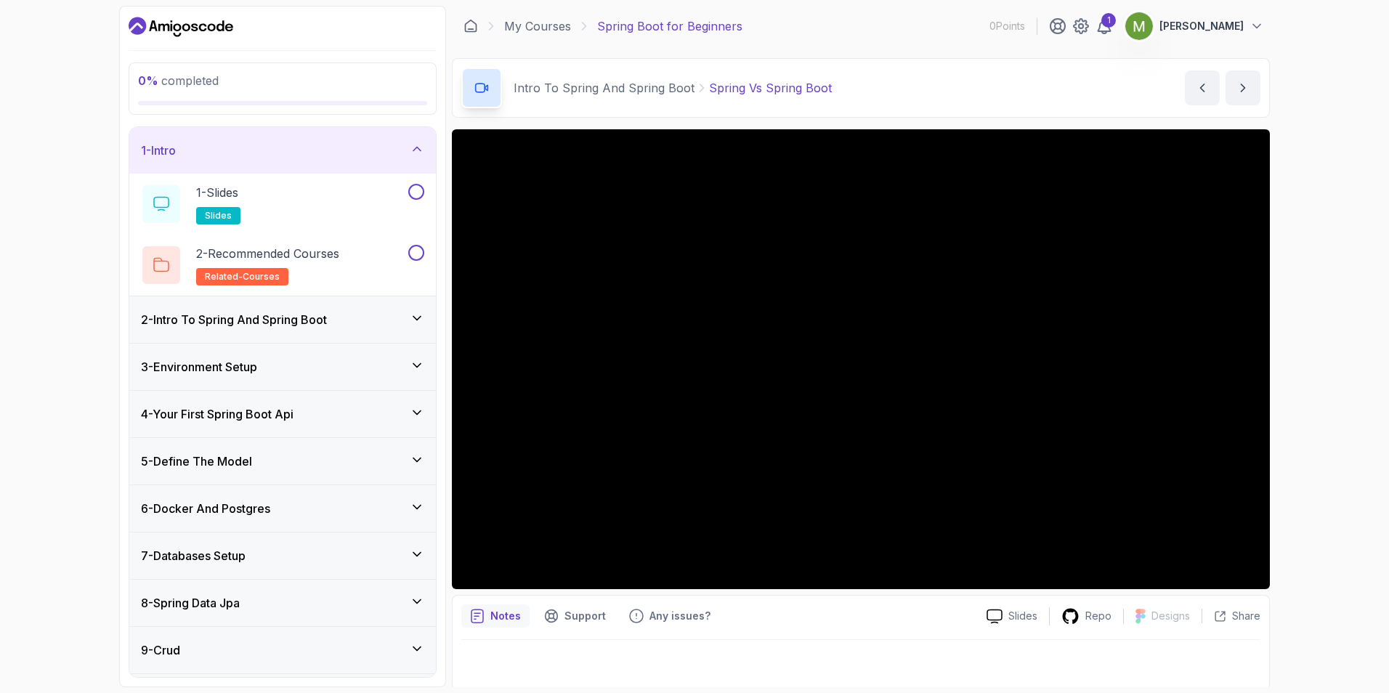
click at [257, 312] on h3 "2 - Intro To Spring And Spring Boot" at bounding box center [234, 319] width 186 height 17
